Goal: Transaction & Acquisition: Obtain resource

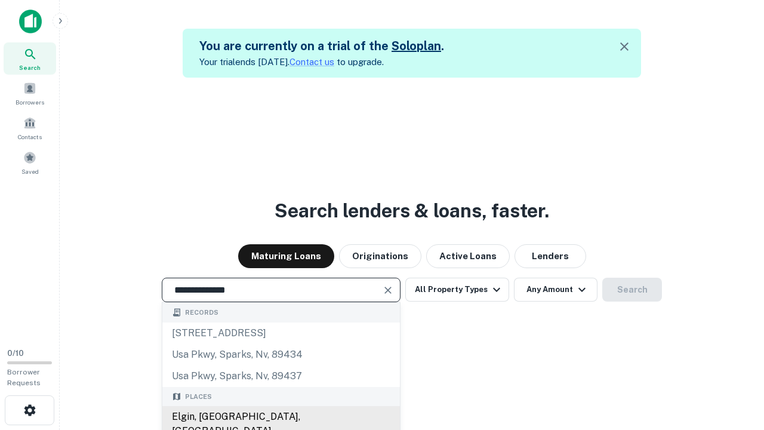
click at [281, 417] on div "Elgin, [GEOGRAPHIC_DATA], [GEOGRAPHIC_DATA]" at bounding box center [281, 424] width 238 height 36
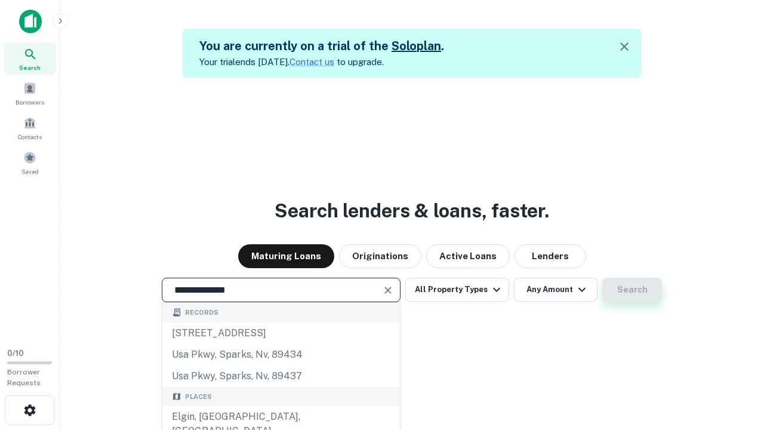
type input "**********"
click at [632, 289] on button "Search" at bounding box center [632, 290] width 60 height 24
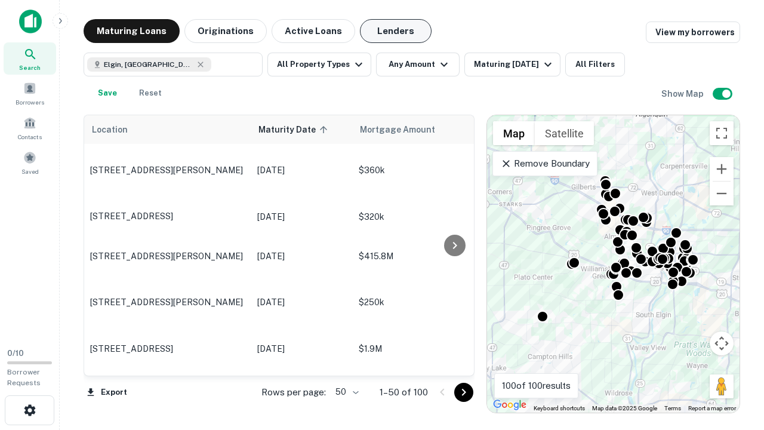
click at [396, 31] on button "Lenders" at bounding box center [396, 31] width 72 height 24
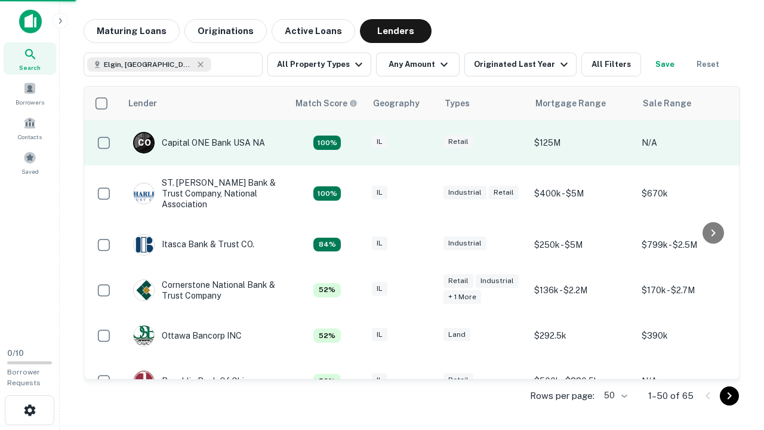
click at [424, 143] on div "IL" at bounding box center [402, 143] width 60 height 16
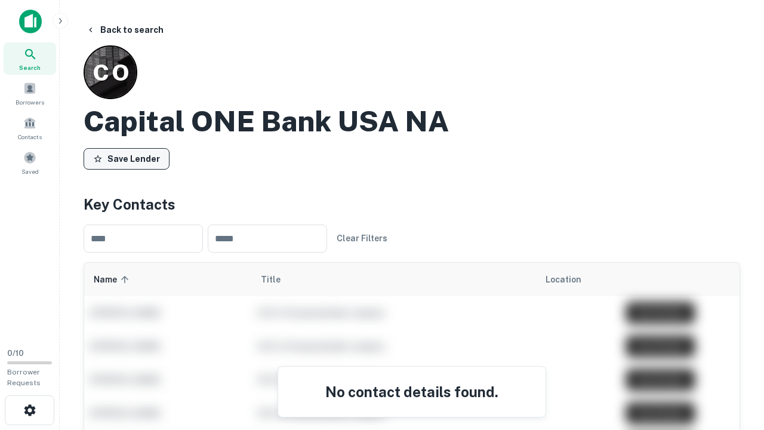
click at [127, 158] on button "Save Lender" at bounding box center [127, 158] width 86 height 21
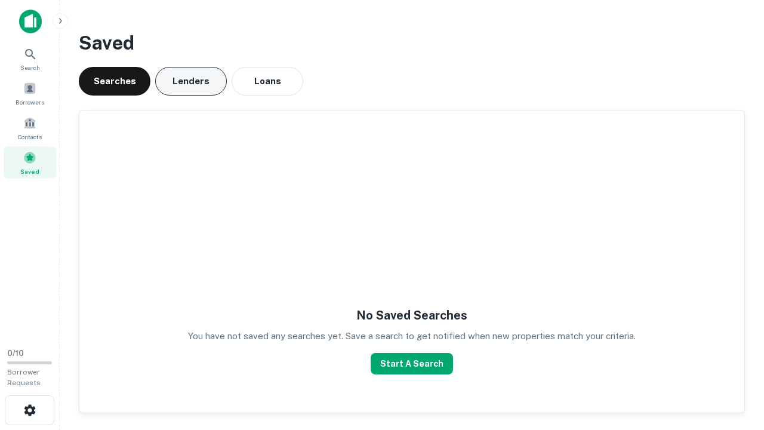
click at [191, 81] on button "Lenders" at bounding box center [191, 81] width 72 height 29
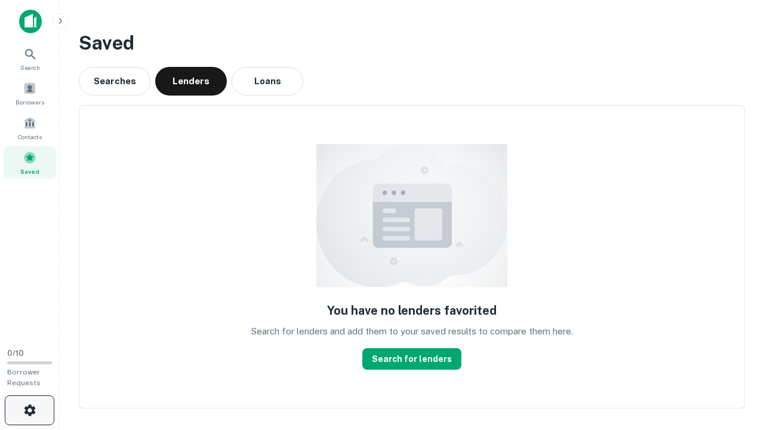
click at [29, 410] on icon "button" at bounding box center [30, 410] width 14 height 14
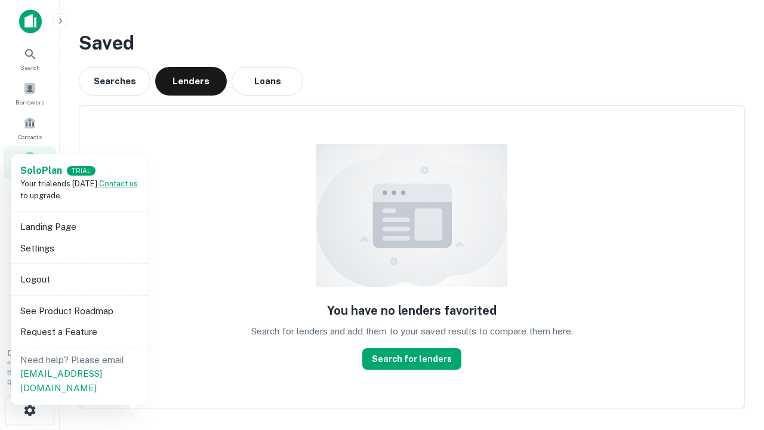
click at [79, 279] on li "Logout" at bounding box center [80, 279] width 128 height 21
